Goal: Task Accomplishment & Management: Manage account settings

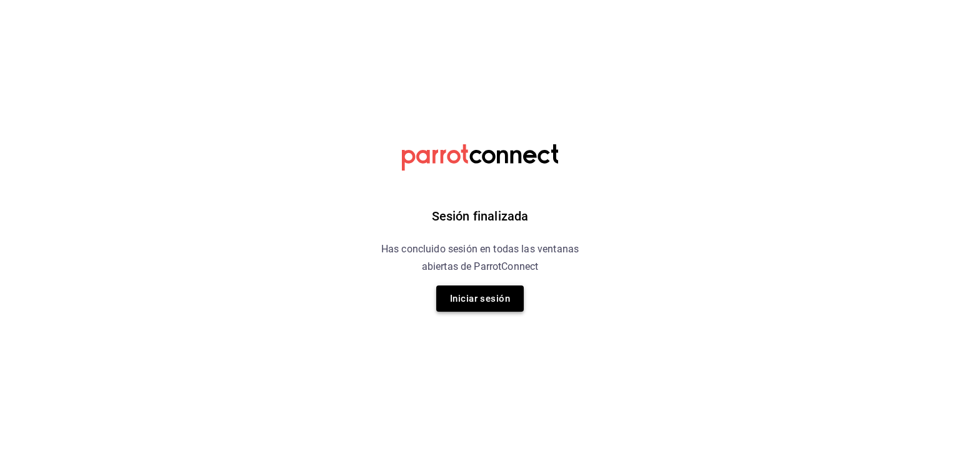
click at [465, 298] on button "Iniciar sesión" at bounding box center [479, 299] width 87 height 26
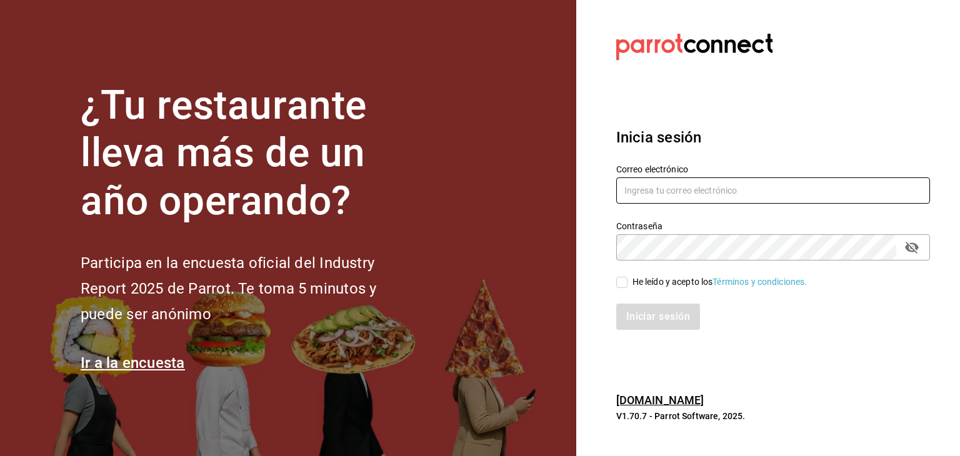
type input "[PERSON_NAME][EMAIL_ADDRESS][PERSON_NAME][DOMAIN_NAME]"
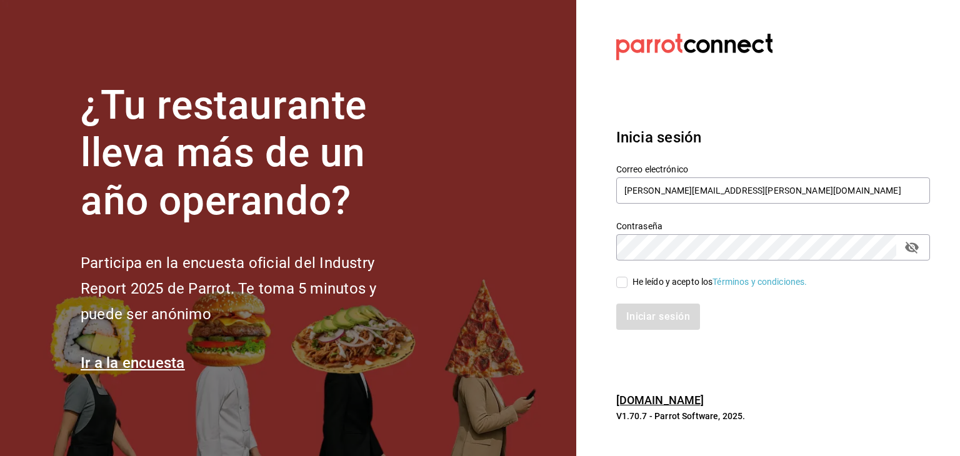
click at [622, 284] on input "He leído y acepto los Términos y condiciones." at bounding box center [621, 282] width 11 height 11
checkbox input "true"
click at [622, 311] on button "Iniciar sesión" at bounding box center [658, 317] width 85 height 26
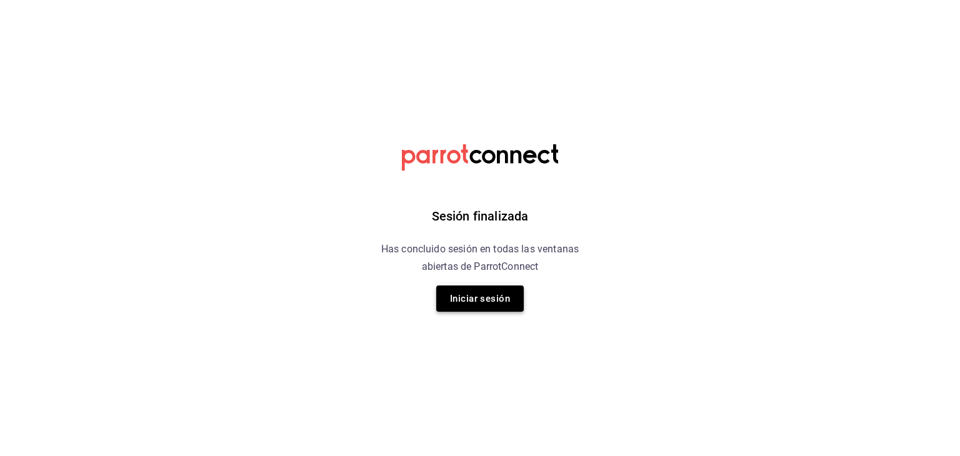
click at [492, 291] on button "Iniciar sesión" at bounding box center [479, 299] width 87 height 26
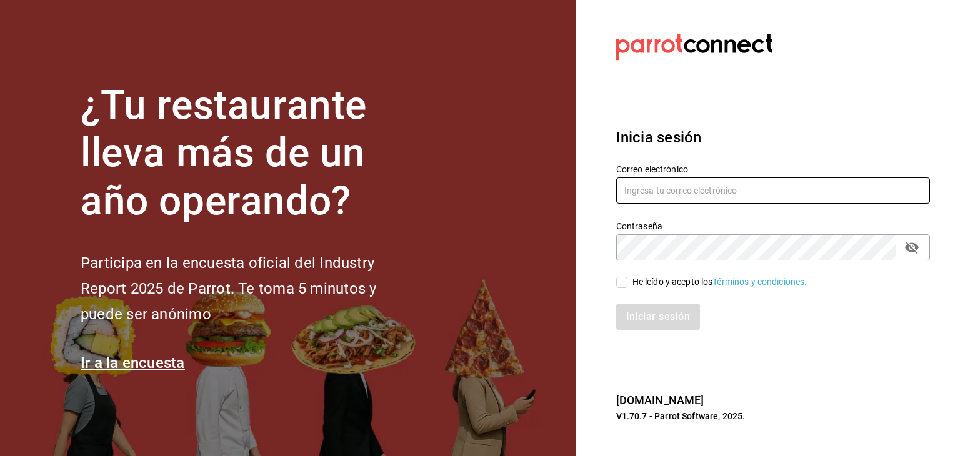
type input "brenda.arizpe@karzo.mx"
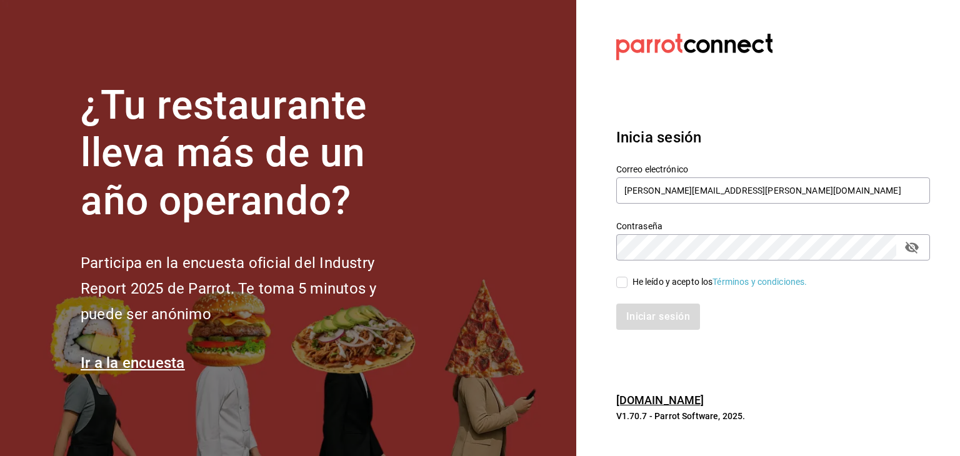
click at [619, 277] on input "He leído y acepto los Términos y condiciones." at bounding box center [621, 282] width 11 height 11
checkbox input "true"
click at [642, 316] on button "Iniciar sesión" at bounding box center [658, 317] width 85 height 26
